Goal: Information Seeking & Learning: Learn about a topic

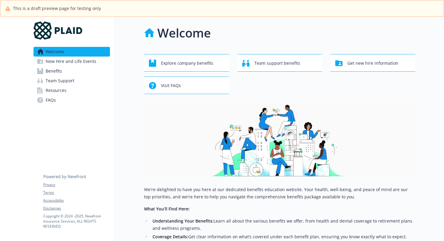
click at [87, 73] on link "Benefits" at bounding box center [72, 71] width 76 height 10
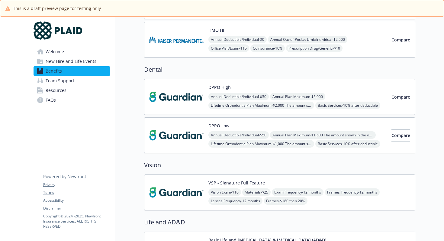
scroll to position [321, 0]
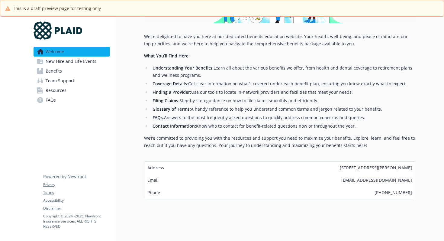
scroll to position [154, 0]
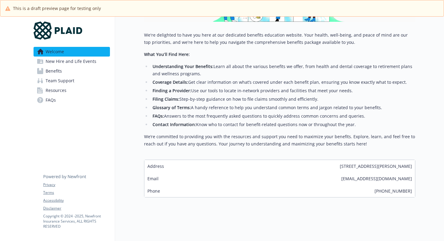
click at [72, 65] on span "New Hire and Life Events" at bounding box center [71, 61] width 51 height 10
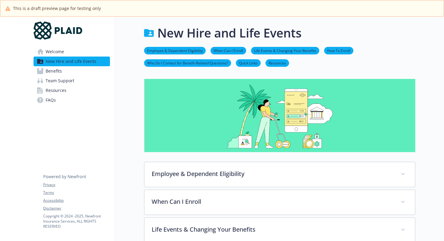
click at [76, 72] on link "Benefits" at bounding box center [72, 71] width 76 height 10
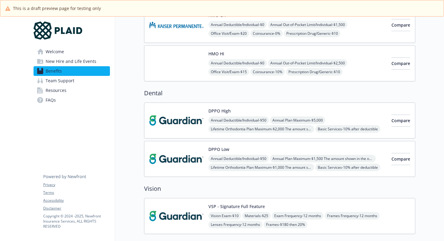
scroll to position [194, 0]
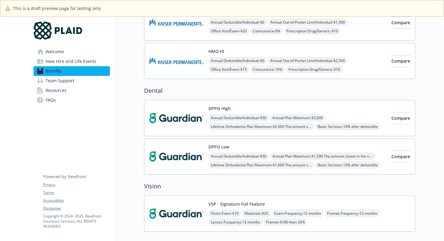
click at [80, 83] on link "Team Support" at bounding box center [72, 81] width 76 height 10
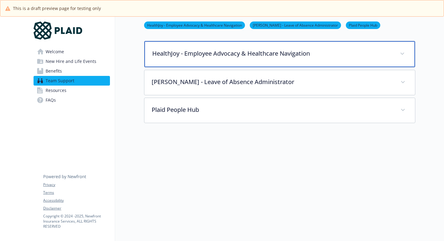
scroll to position [99, 0]
click at [355, 64] on div "HealthJoy - Employee Advocacy & Healthcare Navigation" at bounding box center [279, 53] width 271 height 26
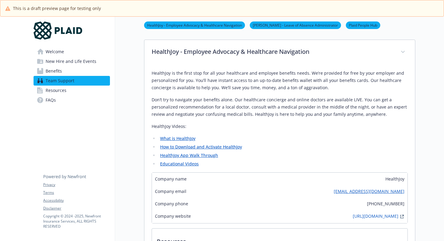
click at [187, 142] on ul "What is HealthJoy How to Download and Activate HealthJoy HealthJoy App Walk Thr…" at bounding box center [280, 151] width 256 height 33
click at [188, 138] on link "What is HealthJoy" at bounding box center [177, 138] width 35 height 6
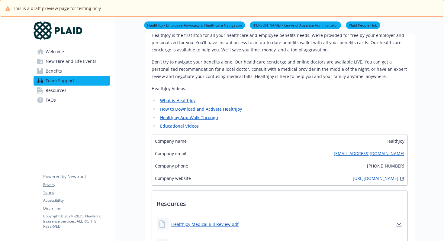
scroll to position [137, 0]
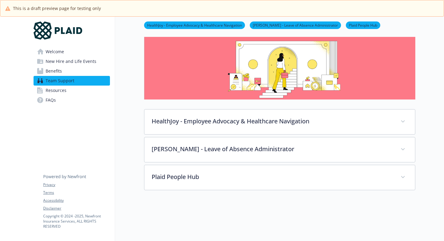
scroll to position [33, 0]
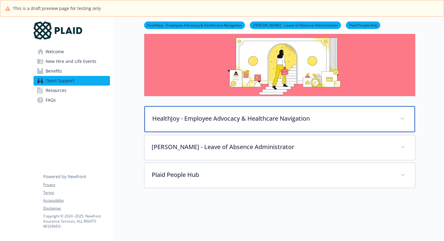
click at [348, 130] on div "HealthJoy - Employee Advocacy & Healthcare Navigation" at bounding box center [279, 119] width 271 height 26
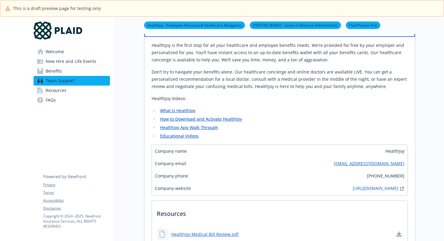
scroll to position [126, 0]
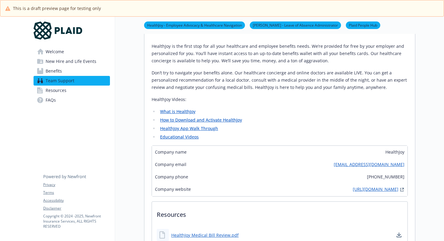
click at [353, 191] on link "[URL][DOMAIN_NAME]" at bounding box center [376, 189] width 46 height 7
click at [75, 91] on link "Resources" at bounding box center [72, 90] width 76 height 10
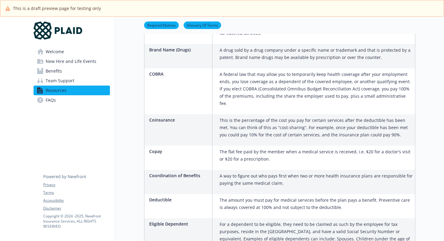
scroll to position [300, 0]
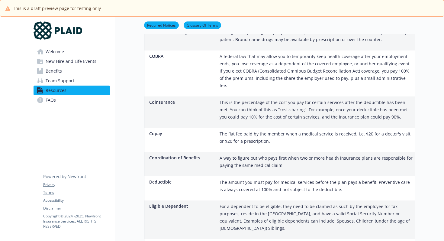
click at [77, 81] on link "Team Support" at bounding box center [72, 81] width 76 height 10
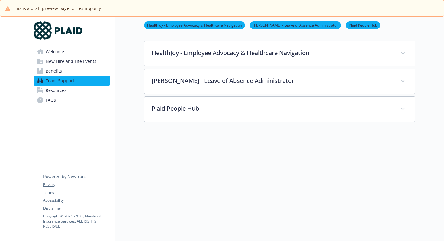
click at [76, 69] on link "Benefits" at bounding box center [72, 71] width 76 height 10
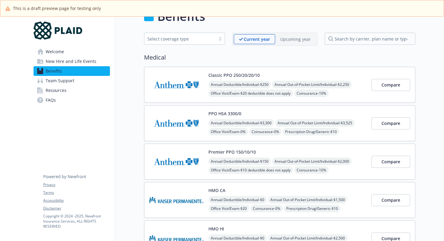
scroll to position [98, 0]
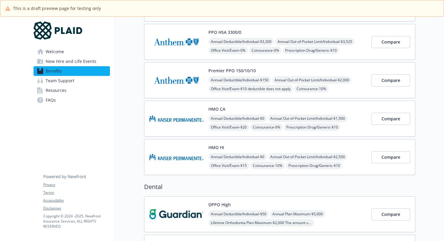
click at [78, 65] on span "New Hire and Life Events" at bounding box center [71, 61] width 51 height 10
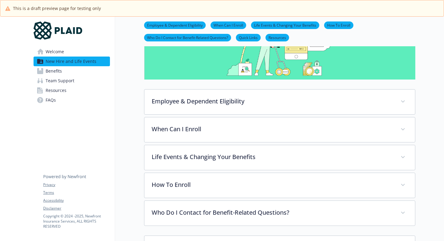
scroll to position [71, 0]
